Goal: Find specific page/section: Find specific page/section

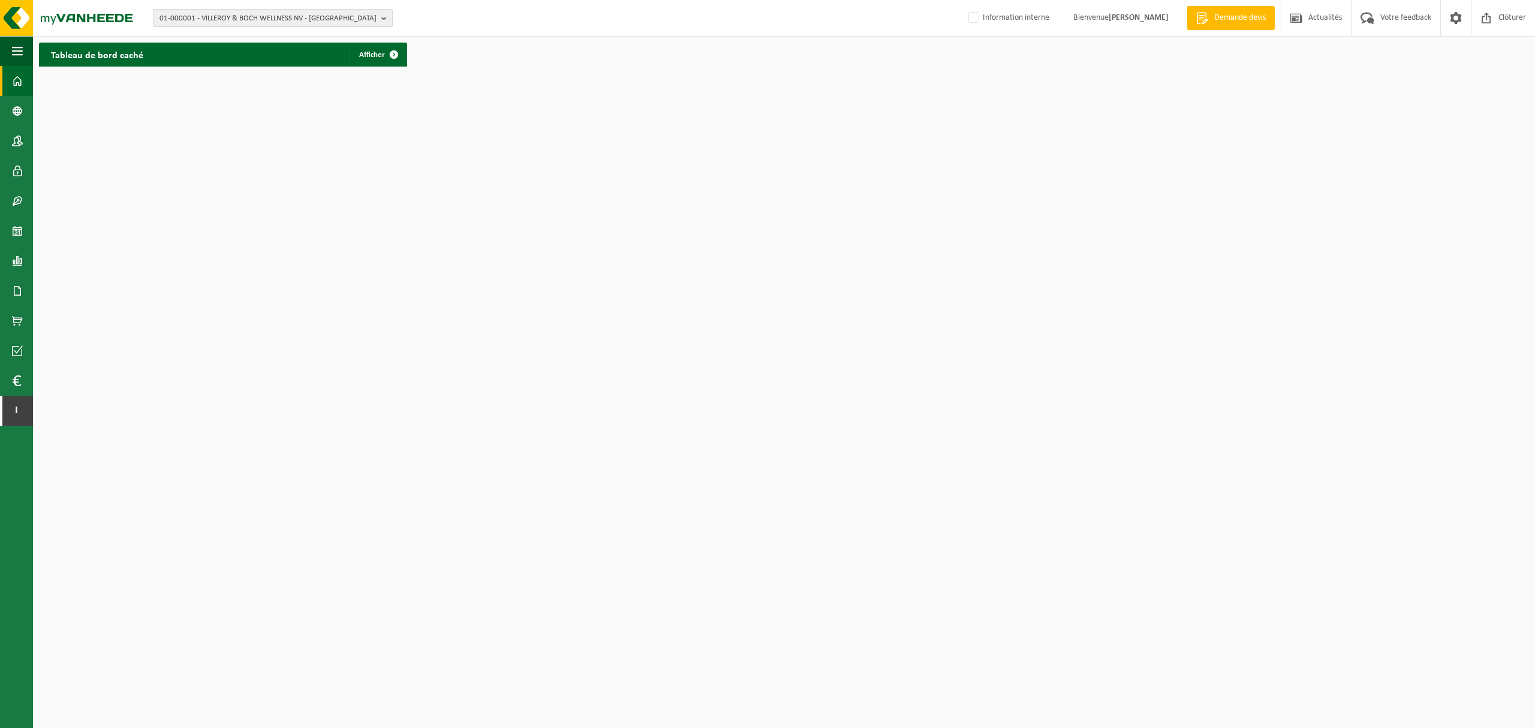
click at [373, 22] on span "01-000001 - VILLEROY & BOCH WELLNESS NV - ROESELARE" at bounding box center [268, 19] width 217 height 18
click at [318, 44] on input "text" at bounding box center [273, 37] width 234 height 15
click at [317, 43] on input "text" at bounding box center [273, 37] width 234 height 15
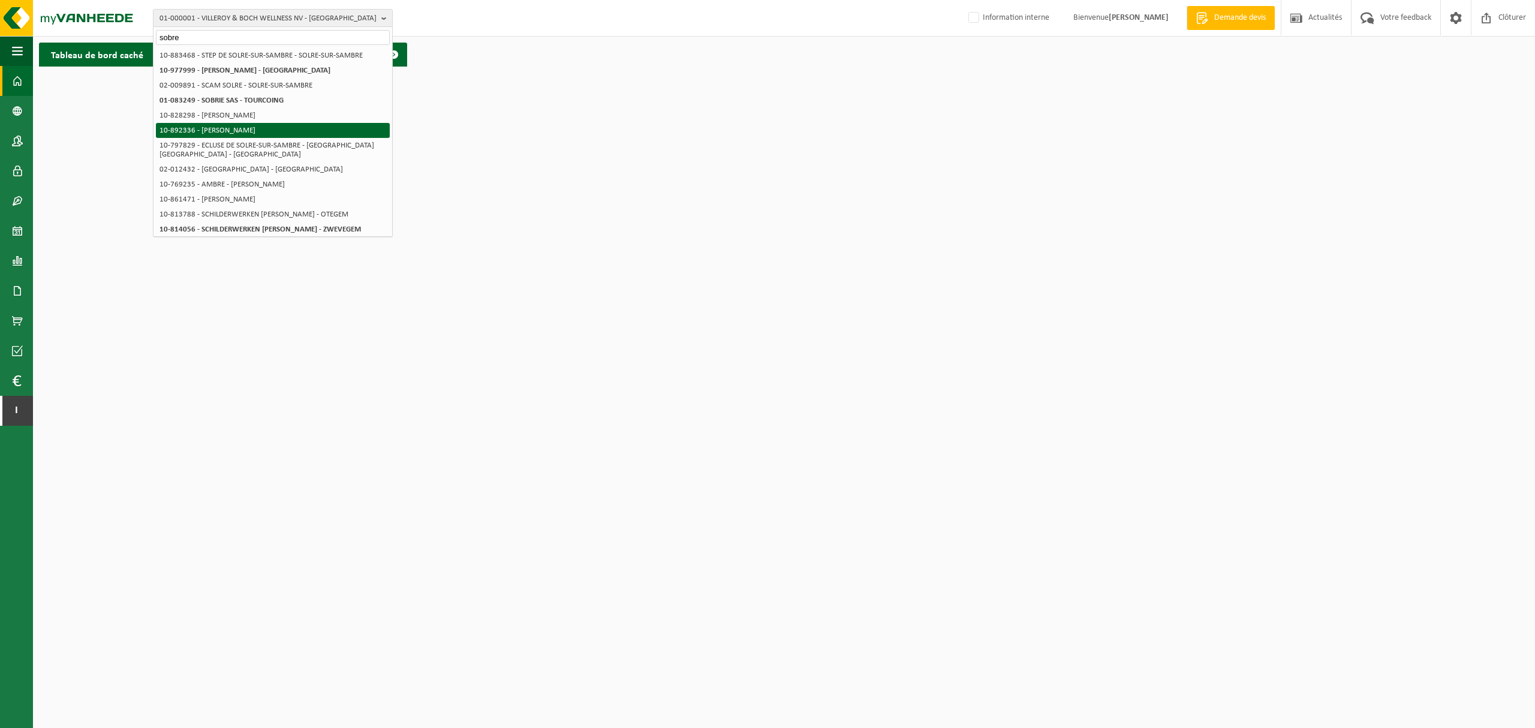
type input "sobre"
click at [291, 130] on li "10-892336 - [PERSON_NAME]" at bounding box center [273, 130] width 234 height 15
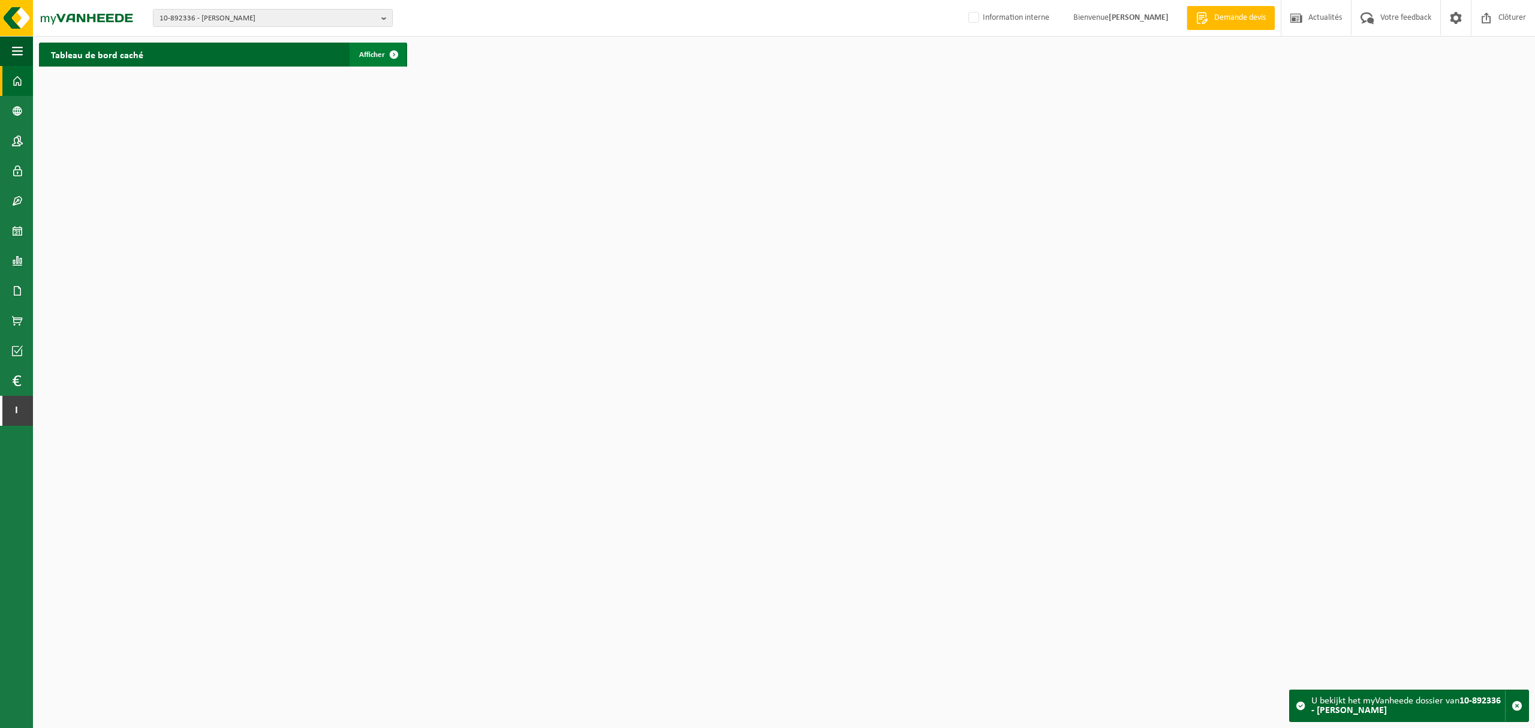
click at [365, 54] on span "Afficher" at bounding box center [372, 55] width 26 height 8
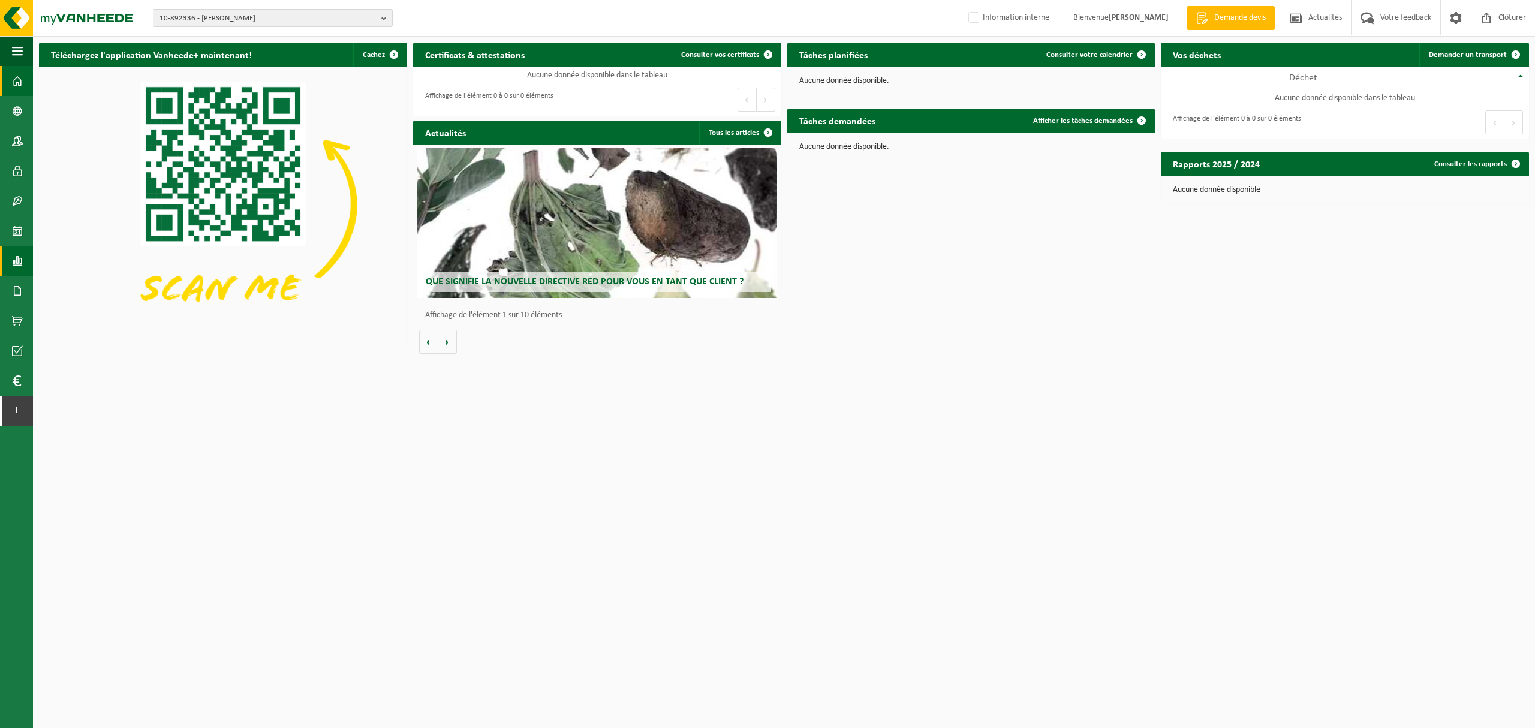
click at [14, 258] on span at bounding box center [17, 261] width 11 height 30
click at [110, 284] on span "Sous forme de liste" at bounding box center [104, 286] width 68 height 23
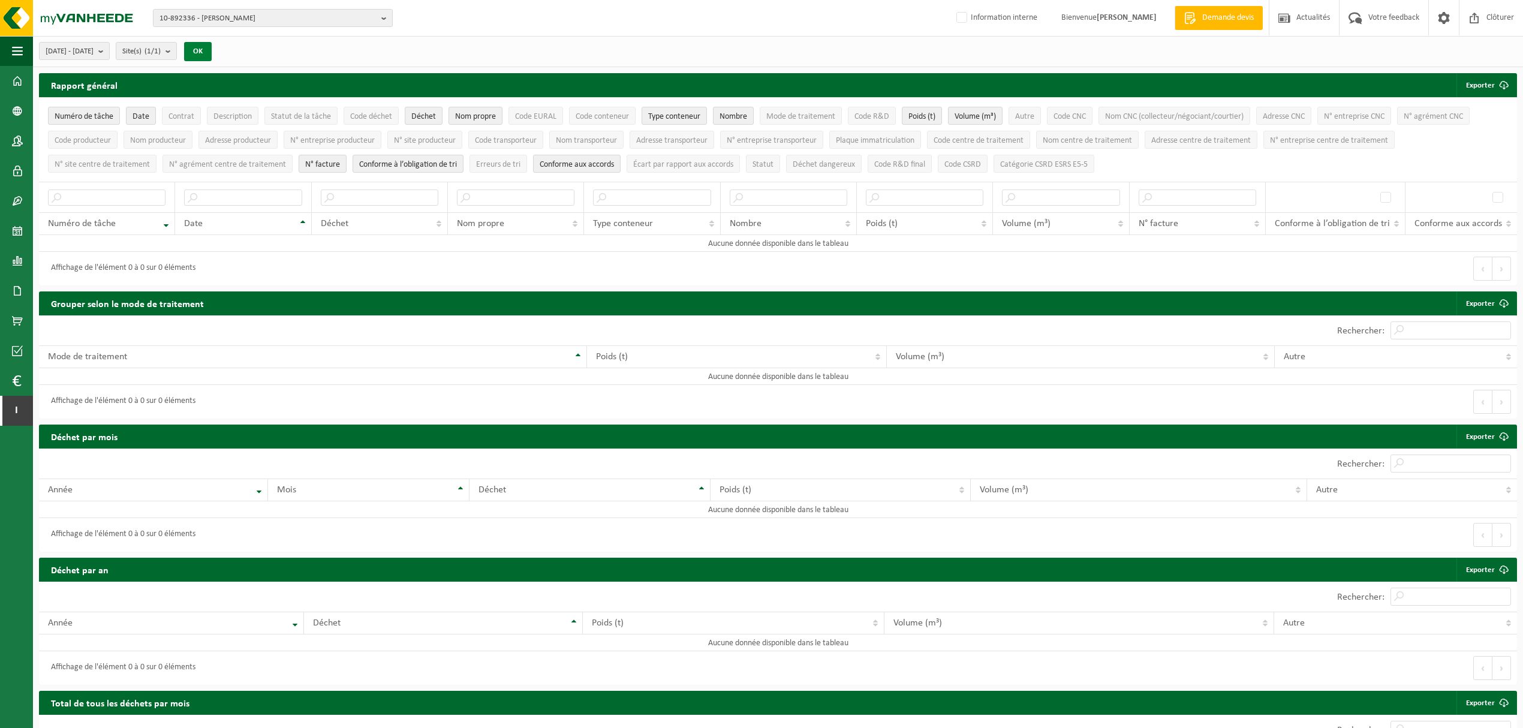
click at [212, 56] on button "OK" at bounding box center [198, 51] width 28 height 19
